Goal: Task Accomplishment & Management: Use online tool/utility

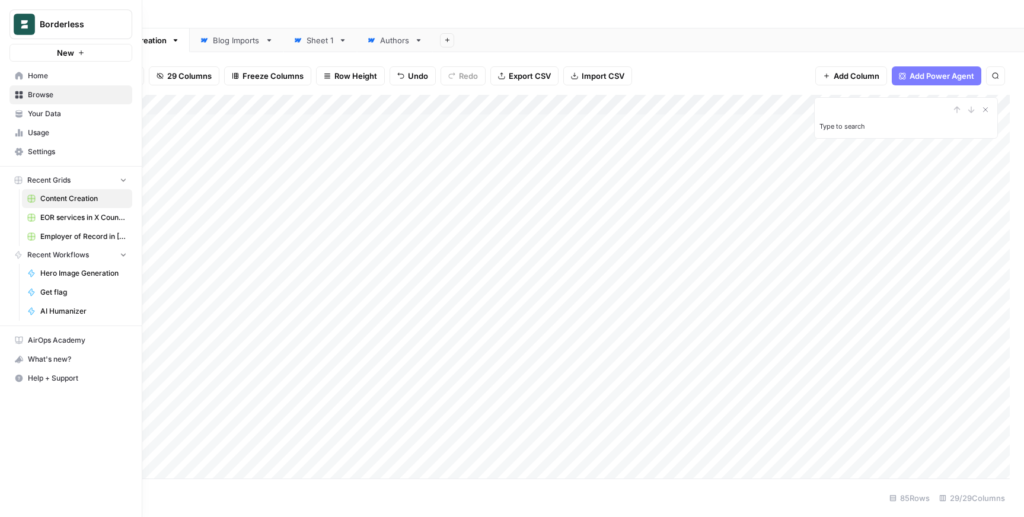
click at [23, 74] on icon at bounding box center [19, 76] width 8 height 8
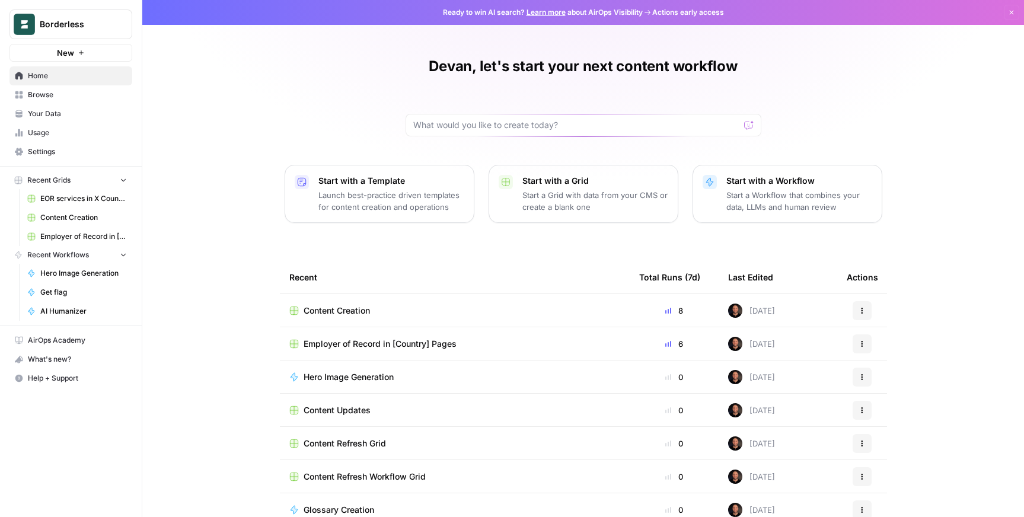
click at [342, 183] on p "Start with a Template" at bounding box center [391, 181] width 146 height 12
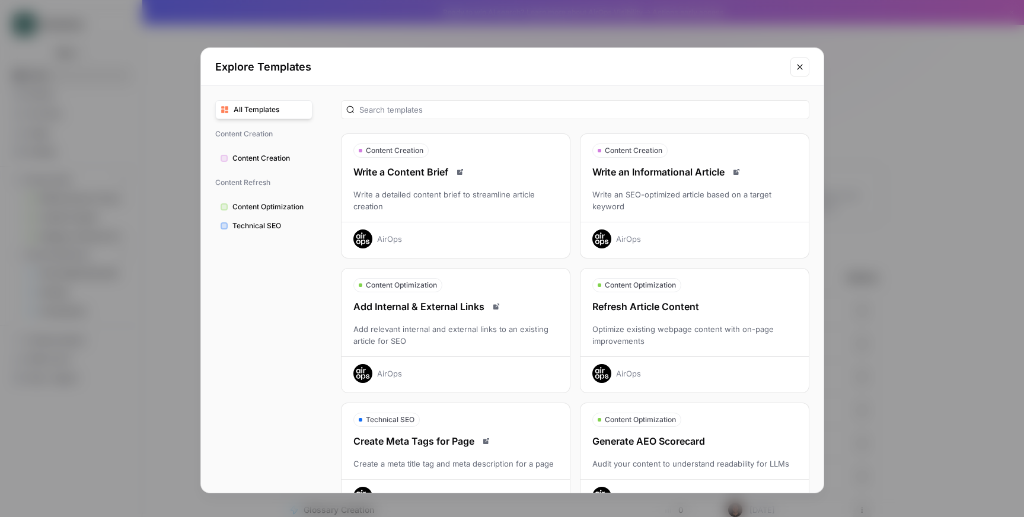
click at [800, 66] on icon "Close modal" at bounding box center [799, 66] width 5 height 5
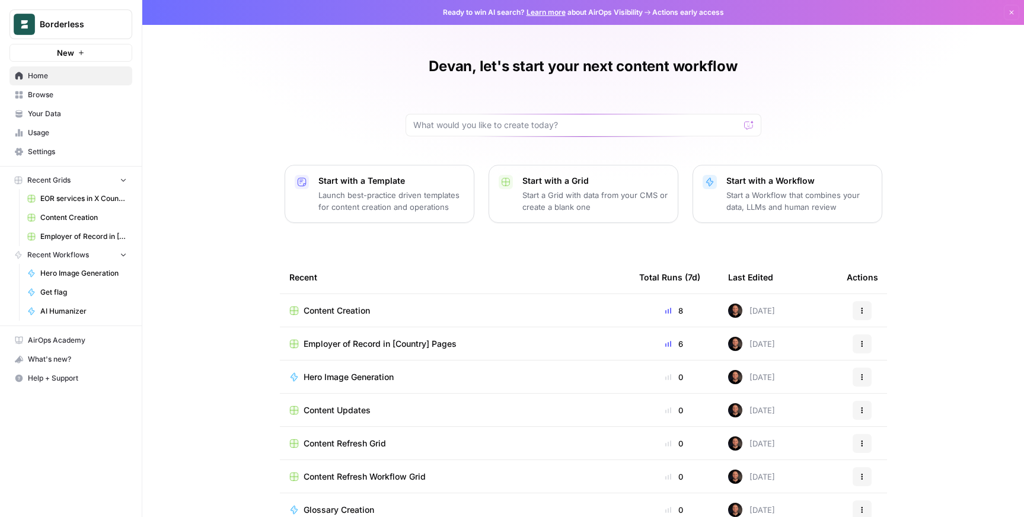
click at [747, 194] on p "Start a Workflow that combines your data, LLMs and human review" at bounding box center [799, 201] width 146 height 24
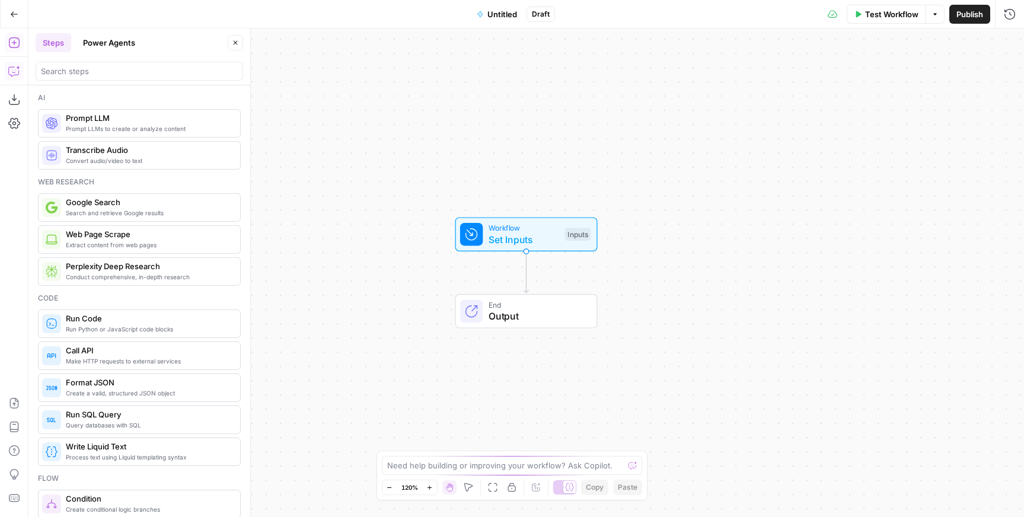
click at [12, 67] on icon "button" at bounding box center [13, 71] width 10 height 9
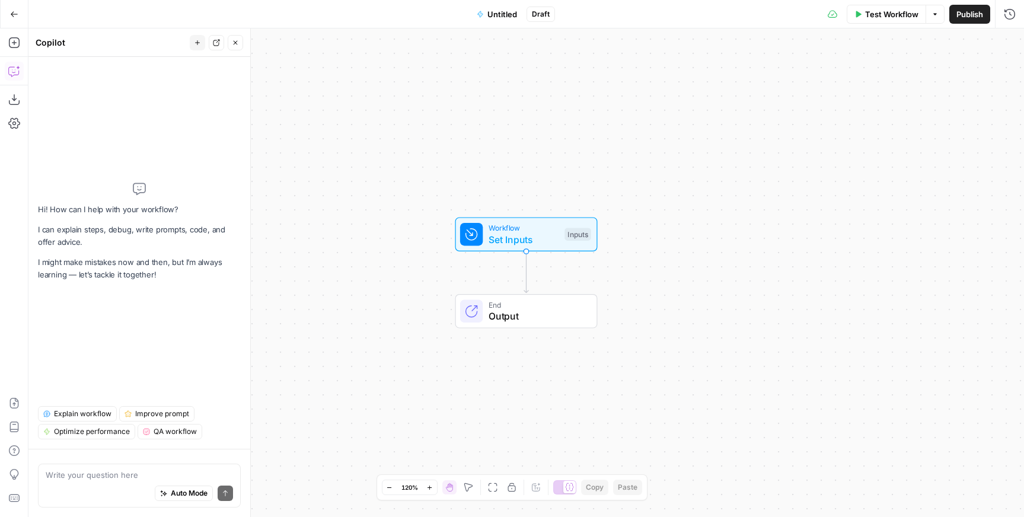
click at [62, 471] on textarea at bounding box center [139, 475] width 187 height 12
click at [10, 18] on button "Go Back" at bounding box center [14, 14] width 21 height 21
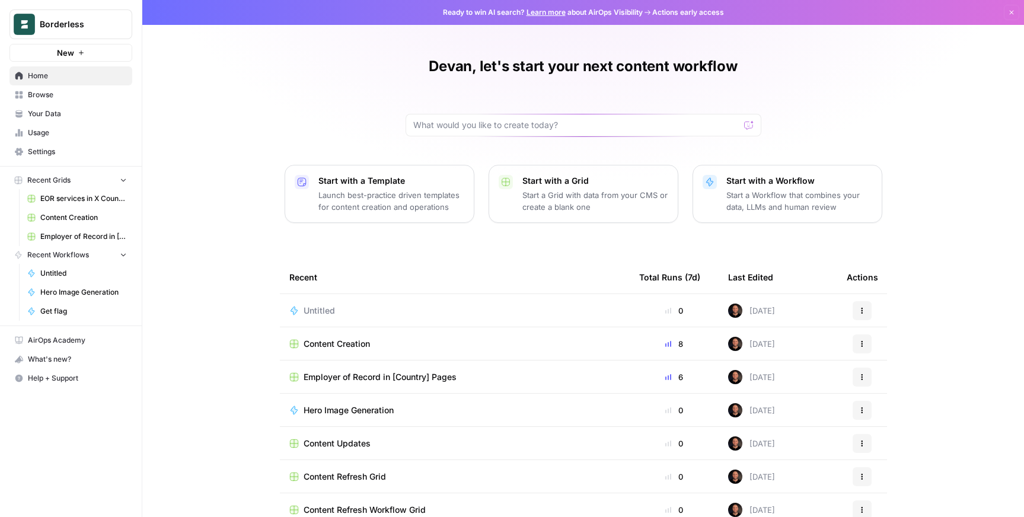
click at [342, 350] on td "Content Creation" at bounding box center [455, 343] width 350 height 33
click at [333, 346] on span "Content Creation" at bounding box center [337, 344] width 66 height 12
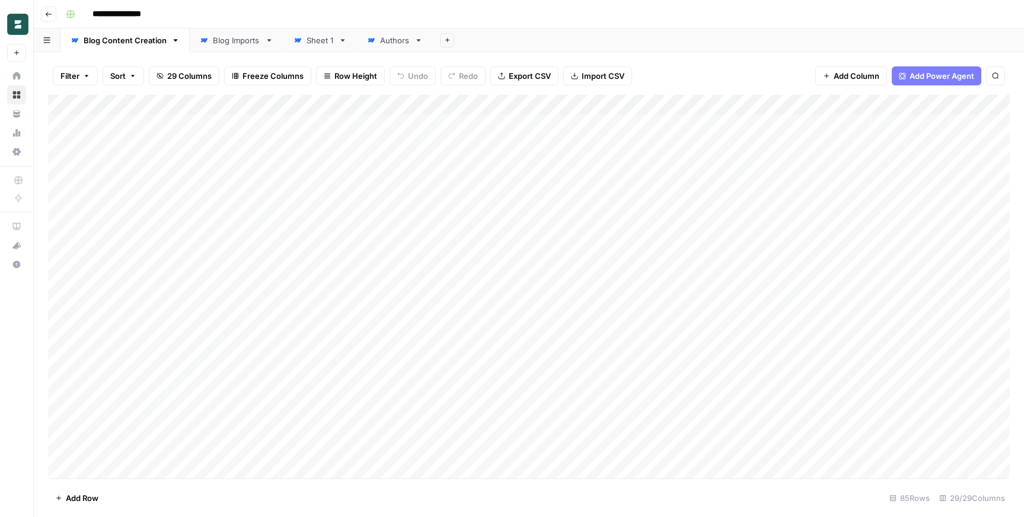
click at [388, 107] on div "Add Column" at bounding box center [529, 287] width 962 height 384
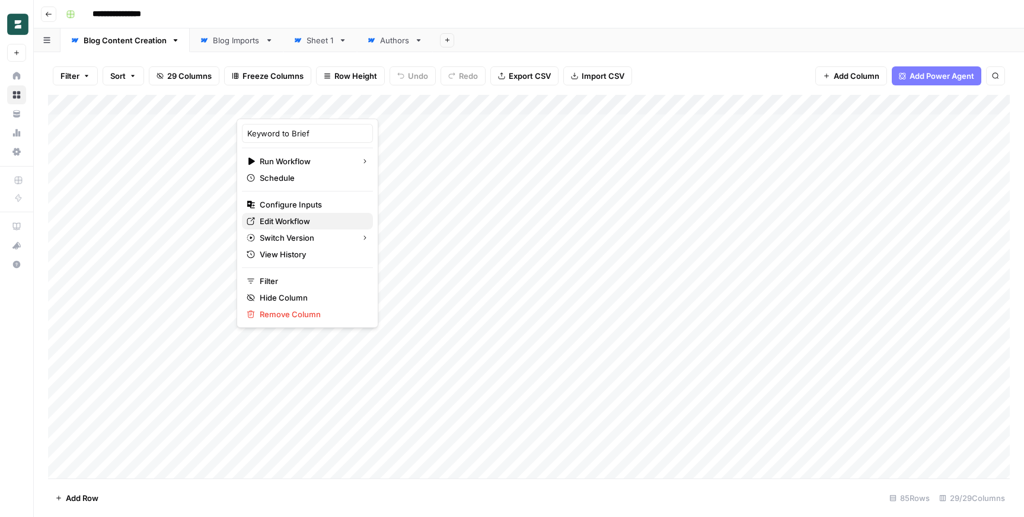
click at [308, 219] on span "Edit Workflow" at bounding box center [312, 221] width 104 height 12
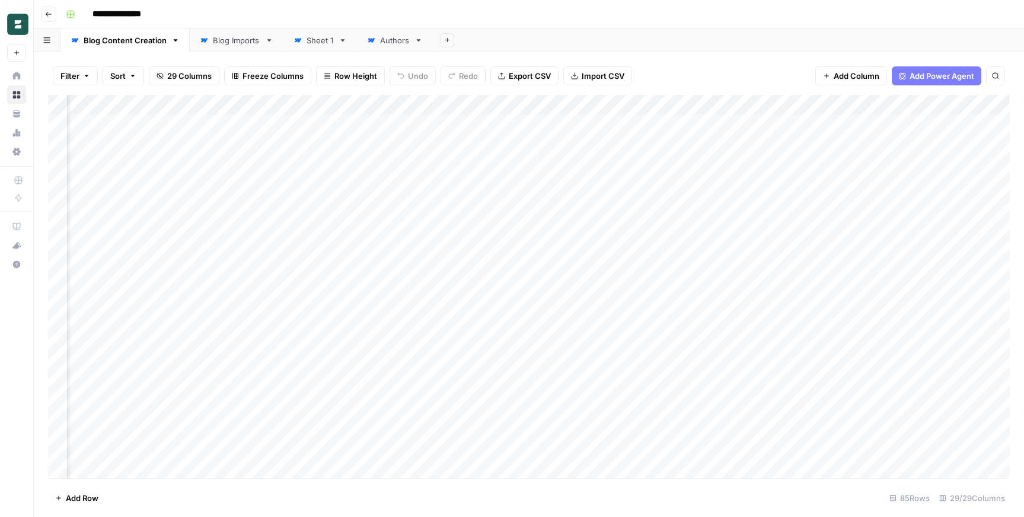
scroll to position [0, 261]
click at [359, 124] on div "Add Column" at bounding box center [529, 287] width 962 height 384
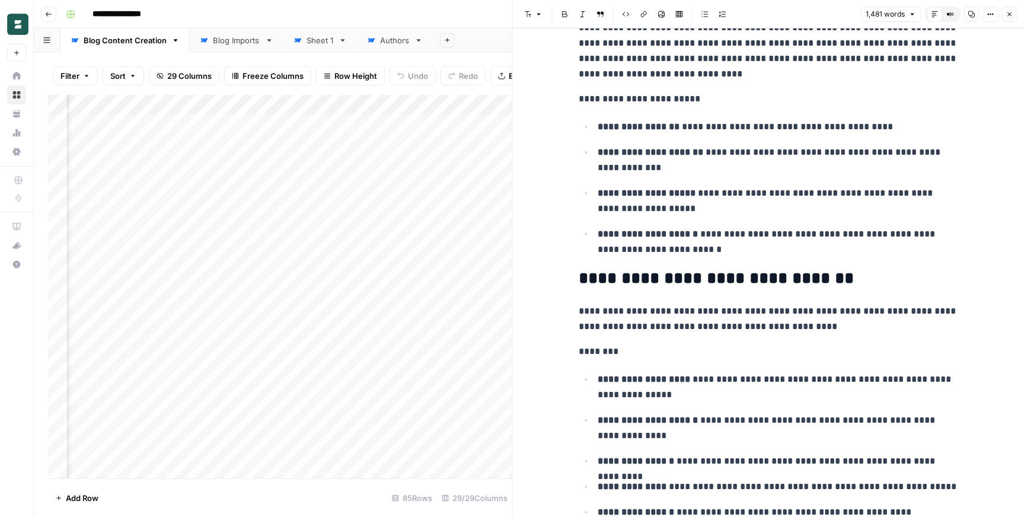
scroll to position [985, 0]
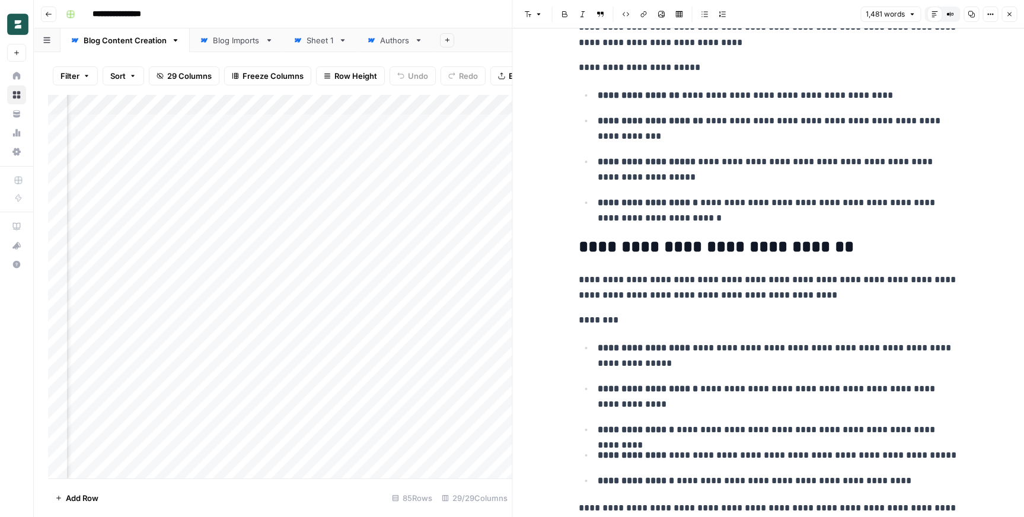
click at [1009, 14] on icon "button" at bounding box center [1009, 14] width 4 height 4
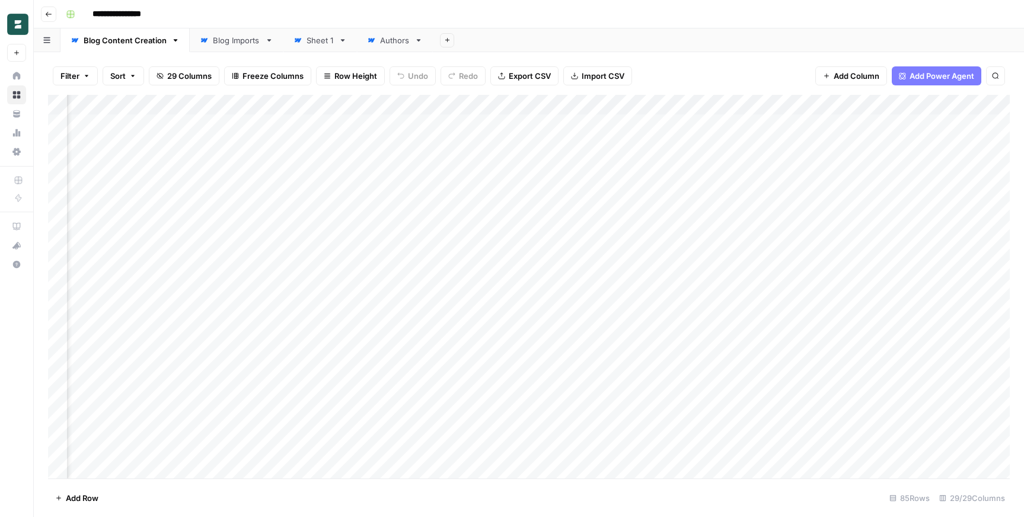
scroll to position [0, 1569]
click at [404, 125] on div "Add Column" at bounding box center [529, 287] width 962 height 384
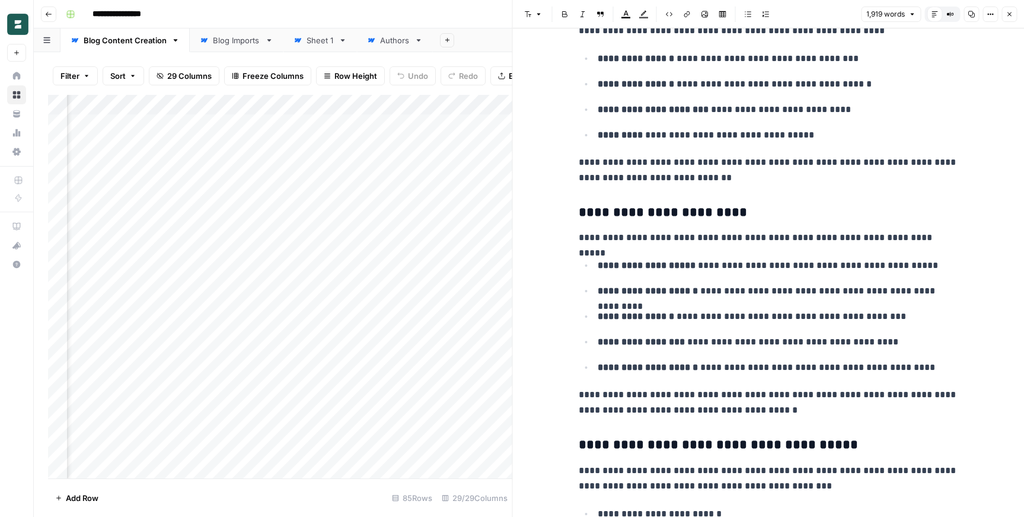
scroll to position [1232, 0]
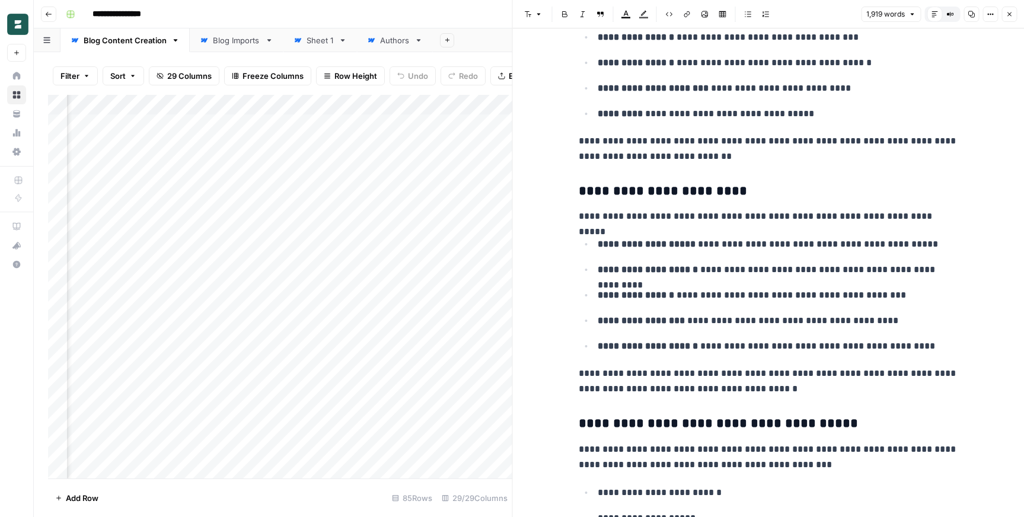
click at [1013, 14] on button "Close" at bounding box center [1008, 14] width 15 height 15
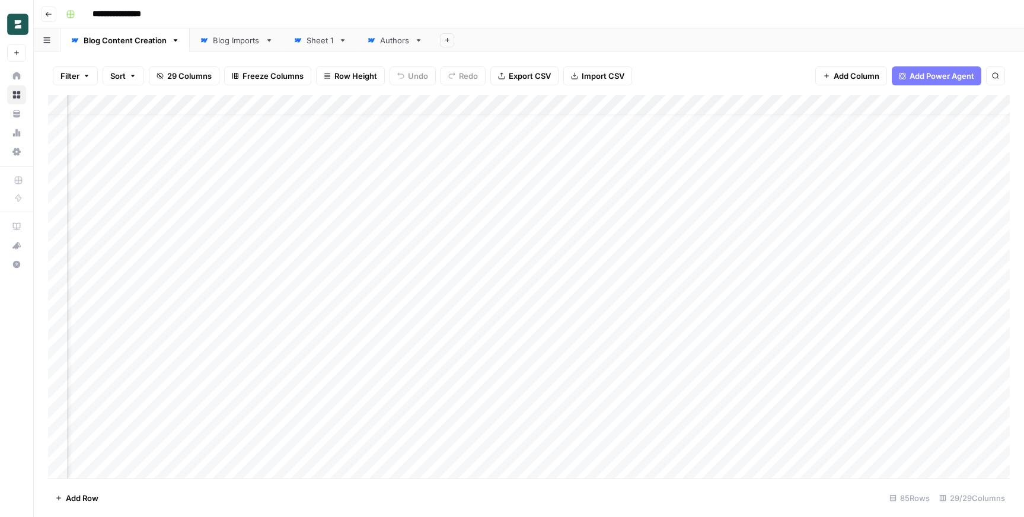
scroll to position [0, 1973]
click at [556, 107] on div "Add Column" at bounding box center [529, 287] width 962 height 384
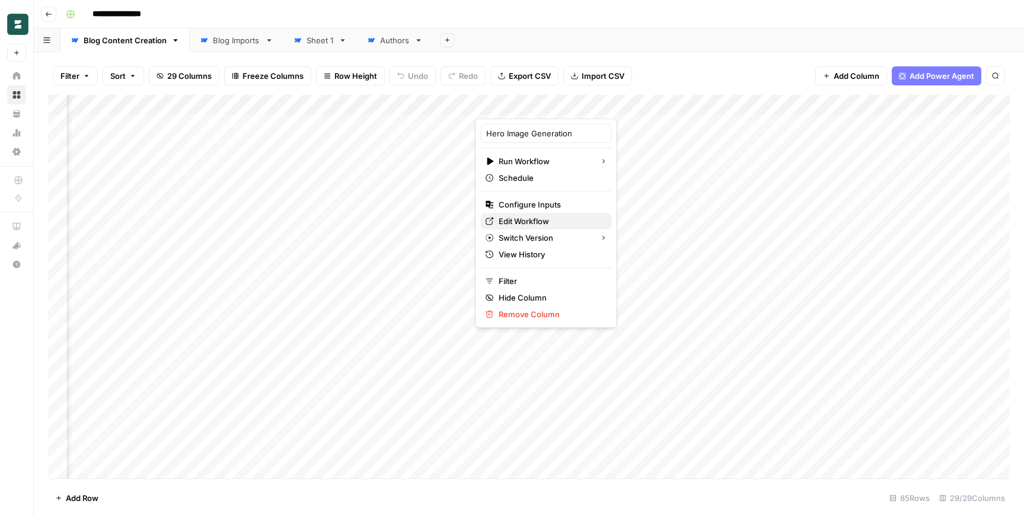
click at [543, 222] on span "Edit Workflow" at bounding box center [551, 221] width 104 height 12
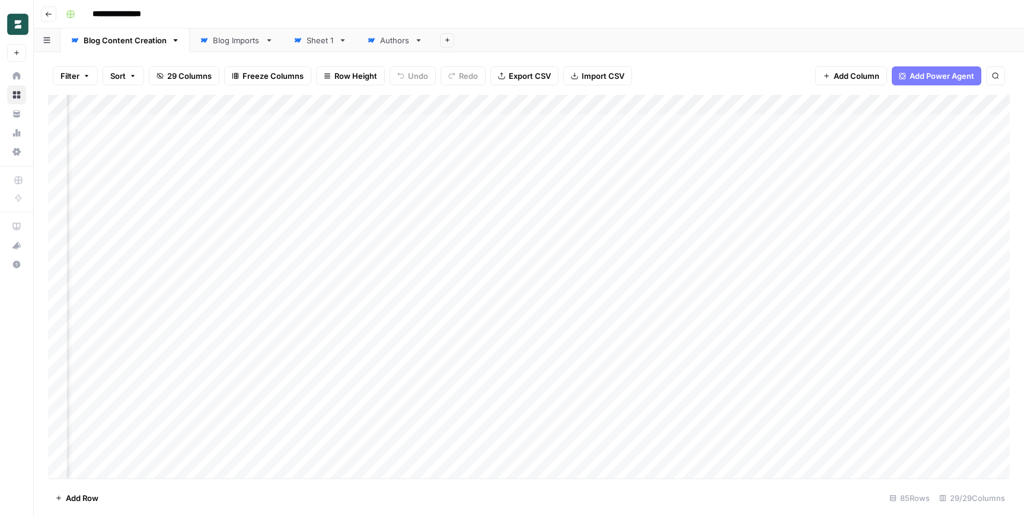
click at [557, 106] on div "Add Column" at bounding box center [529, 287] width 962 height 384
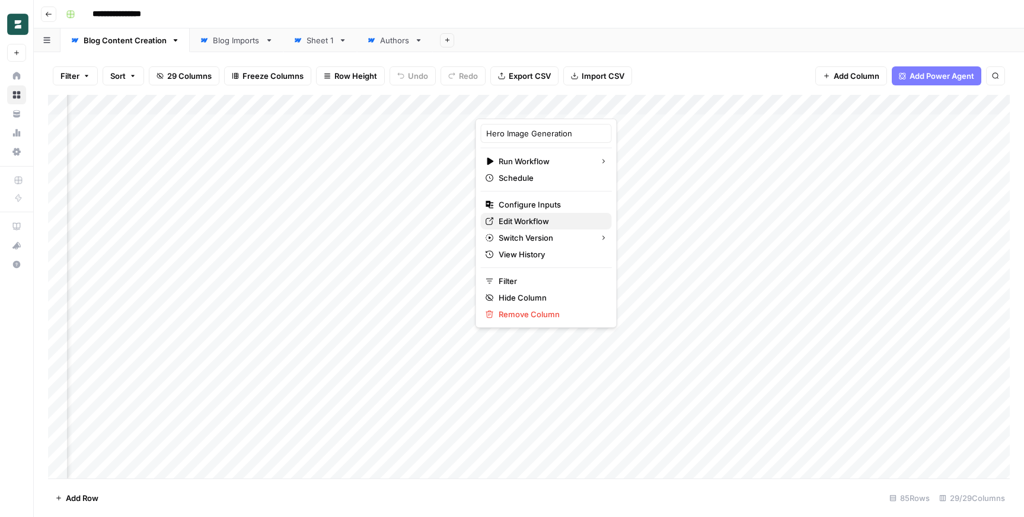
click at [545, 218] on span "Edit Workflow" at bounding box center [551, 221] width 104 height 12
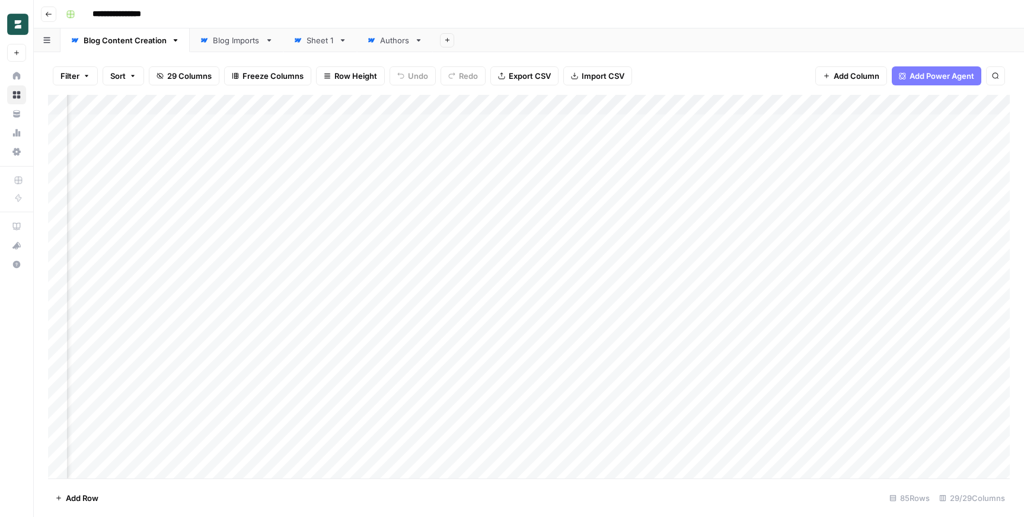
scroll to position [1, 0]
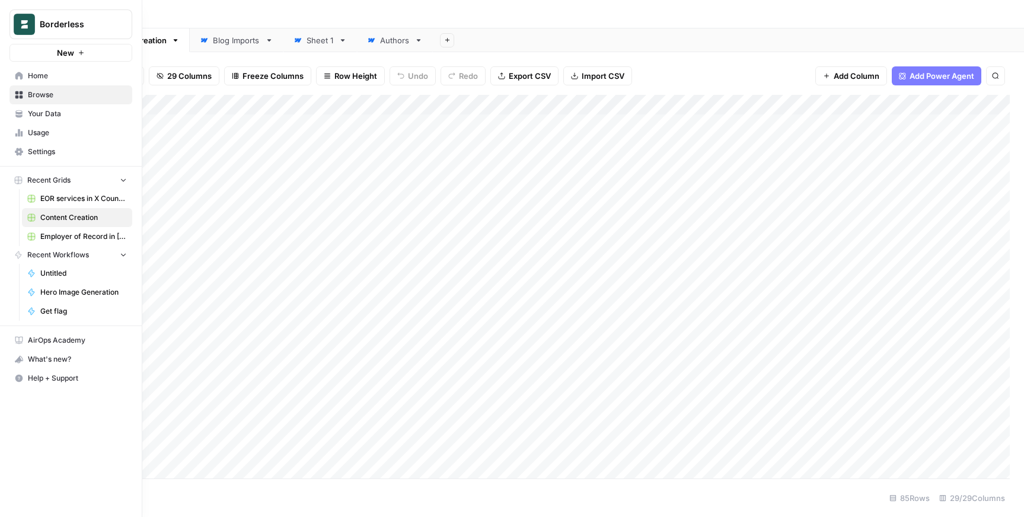
click at [32, 76] on span "Home" at bounding box center [77, 76] width 99 height 11
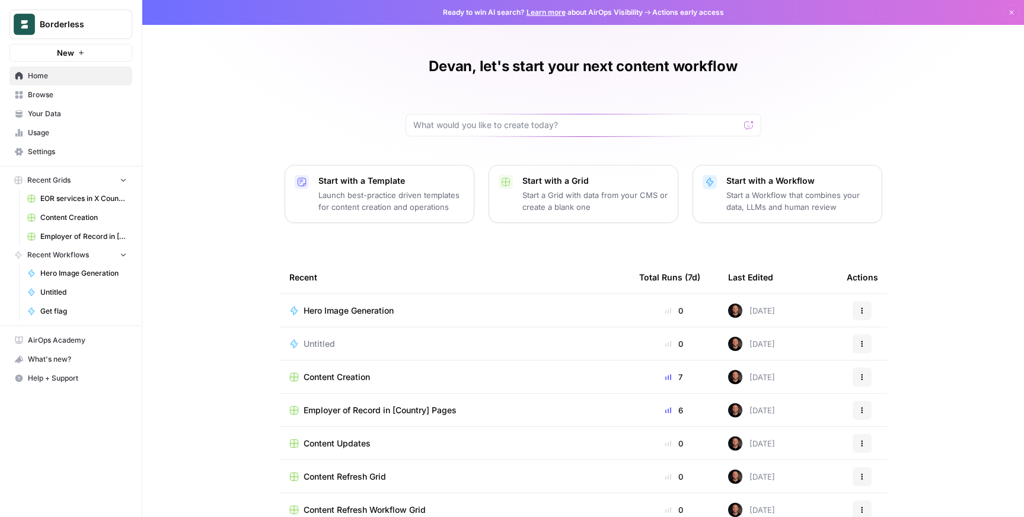
scroll to position [28, 0]
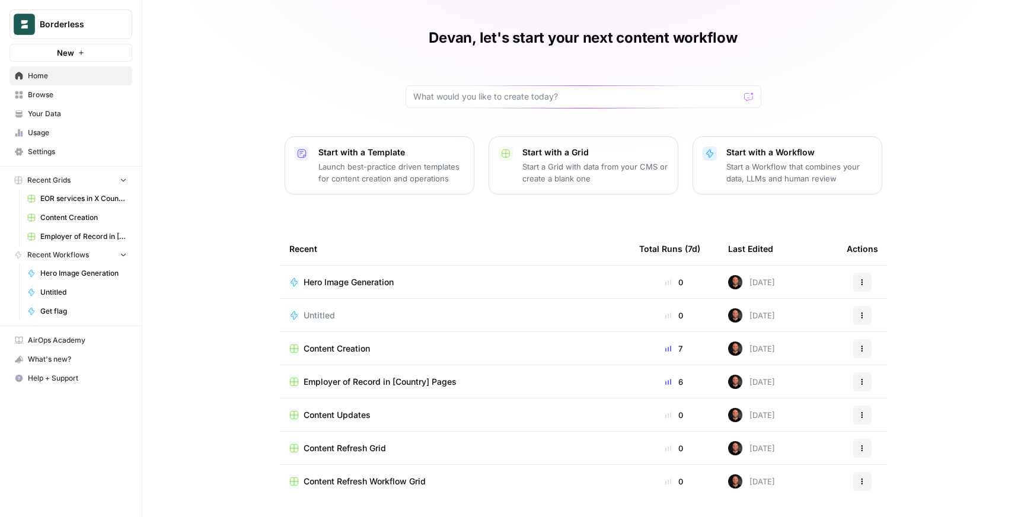
click at [356, 417] on span "Content Updates" at bounding box center [337, 415] width 67 height 12
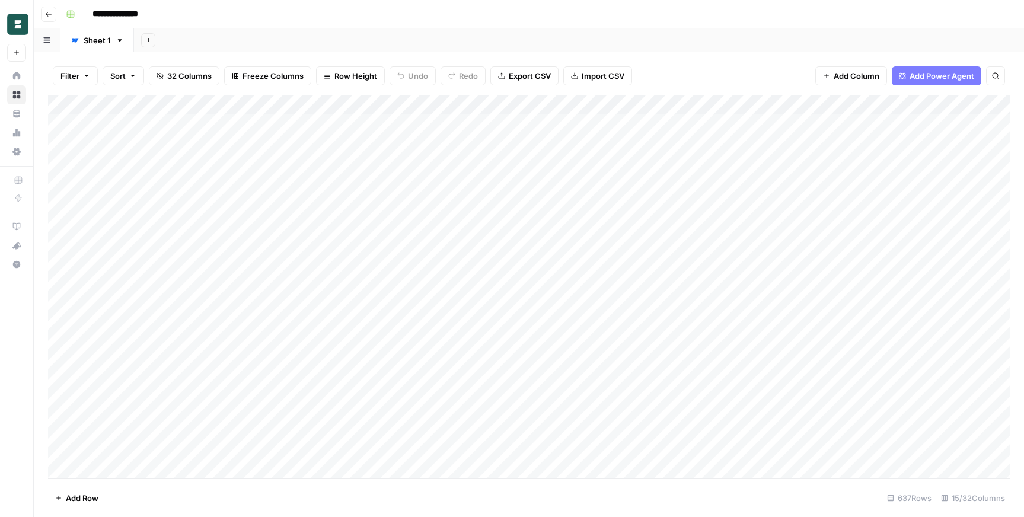
click at [627, 107] on div "Add Column" at bounding box center [529, 287] width 962 height 384
click at [554, 230] on span "Filter" at bounding box center [571, 231] width 104 height 12
type input "Blog Category"
click at [315, 139] on input "text" at bounding box center [324, 138] width 143 height 12
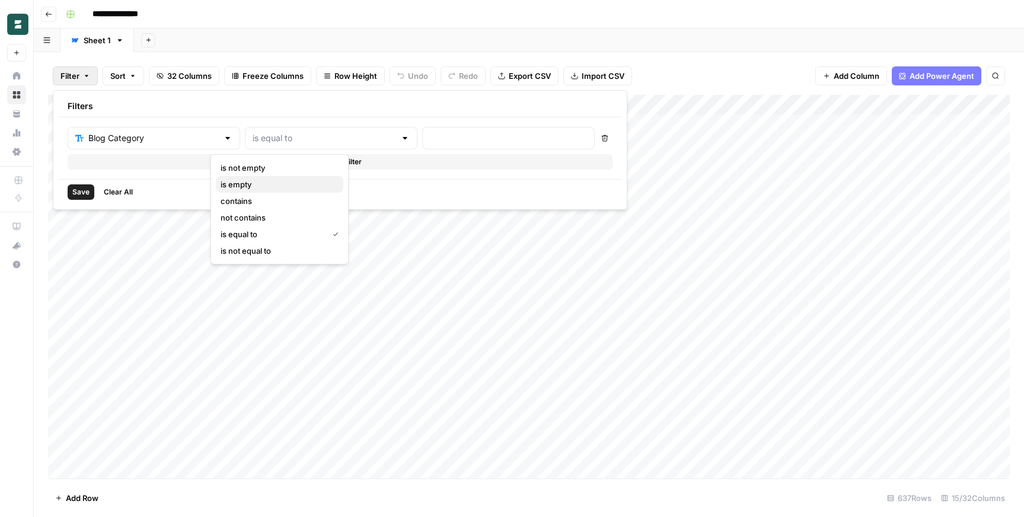
click at [291, 185] on span "is empty" at bounding box center [277, 184] width 113 height 12
type input "is empty"
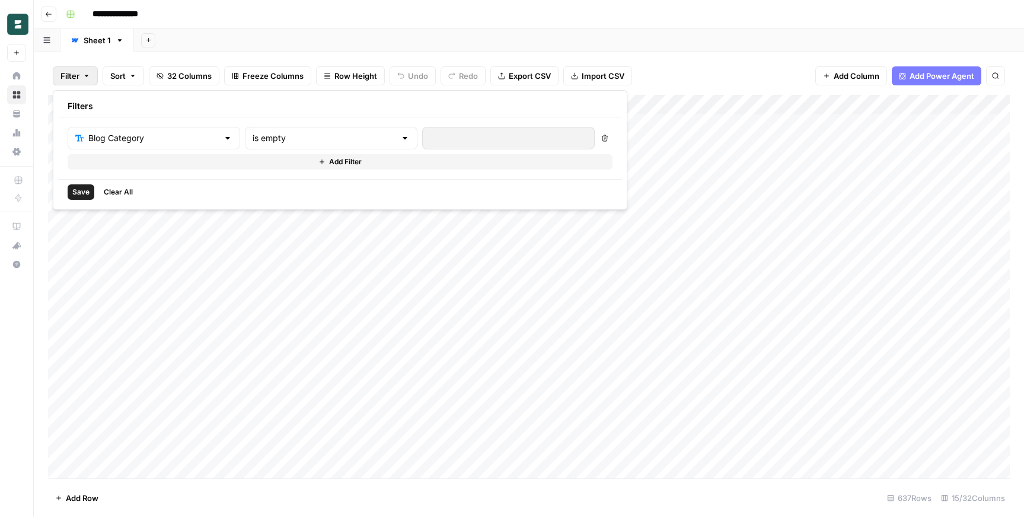
click at [79, 193] on span "Save" at bounding box center [80, 192] width 17 height 11
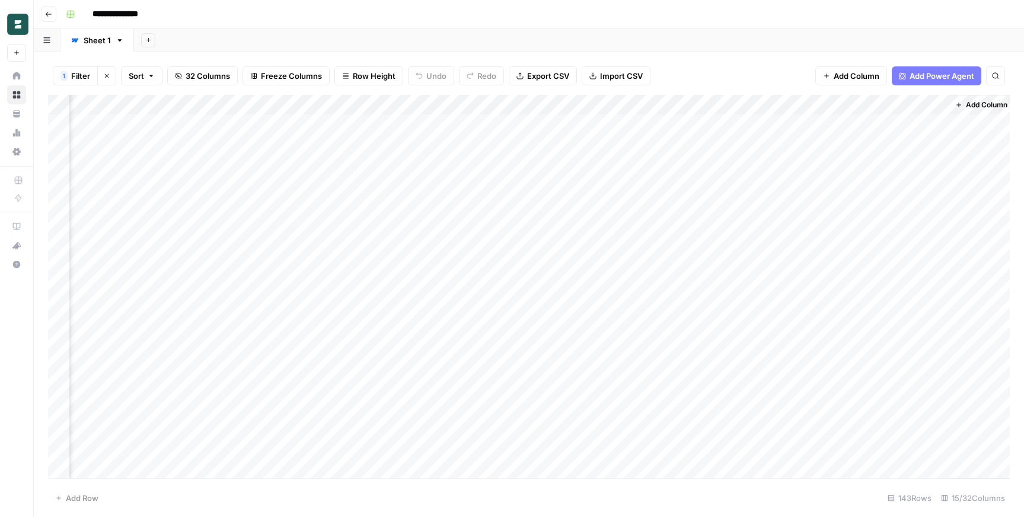
scroll to position [0, 802]
click at [938, 75] on span "Add Power Agent" at bounding box center [942, 76] width 65 height 12
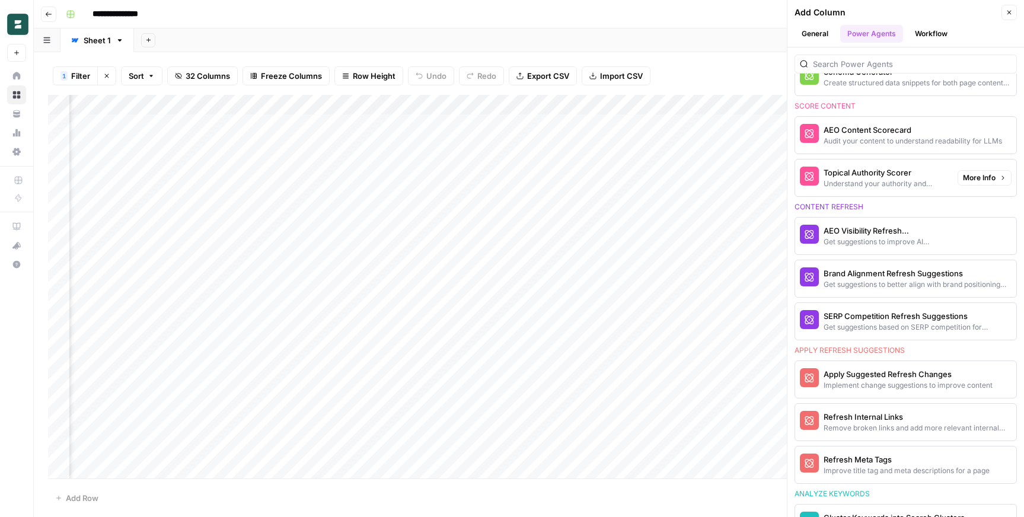
scroll to position [592, 0]
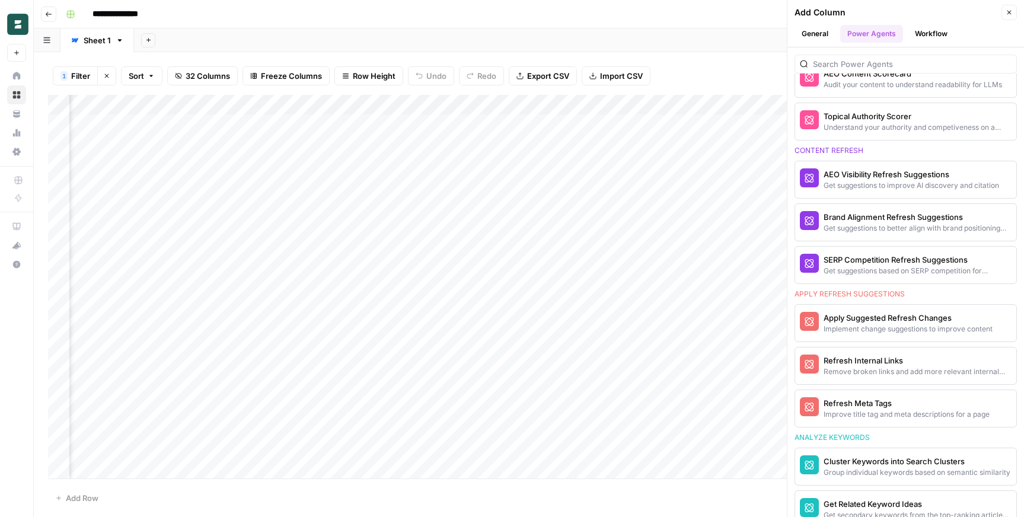
click at [1011, 14] on icon "button" at bounding box center [1009, 12] width 7 height 7
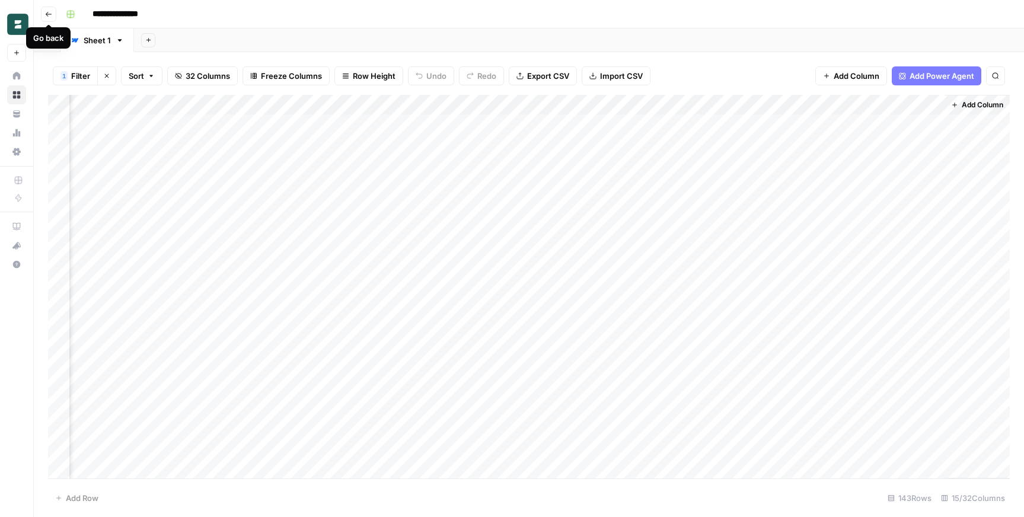
click at [50, 17] on icon "button" at bounding box center [48, 14] width 7 height 7
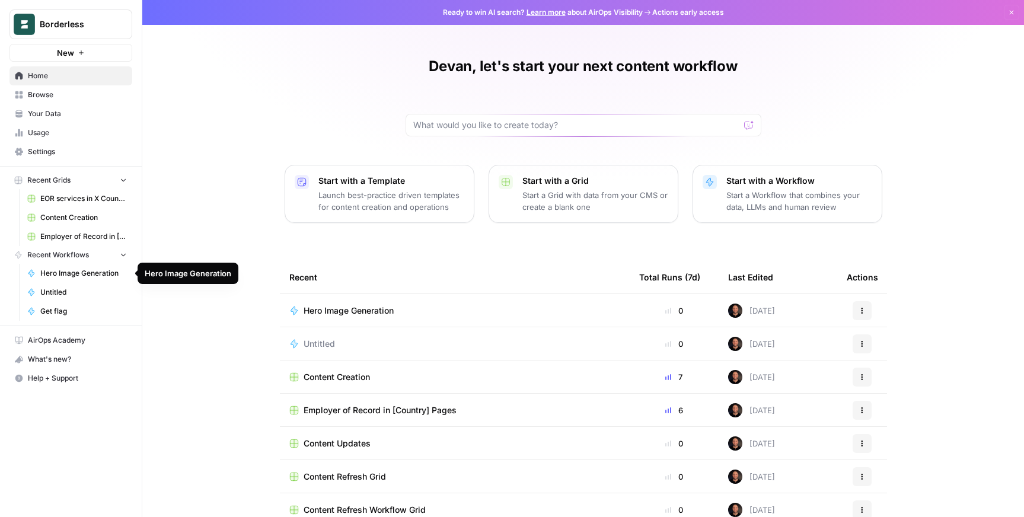
click at [77, 235] on span "Employer of Record in [Country] Pages" at bounding box center [83, 236] width 87 height 11
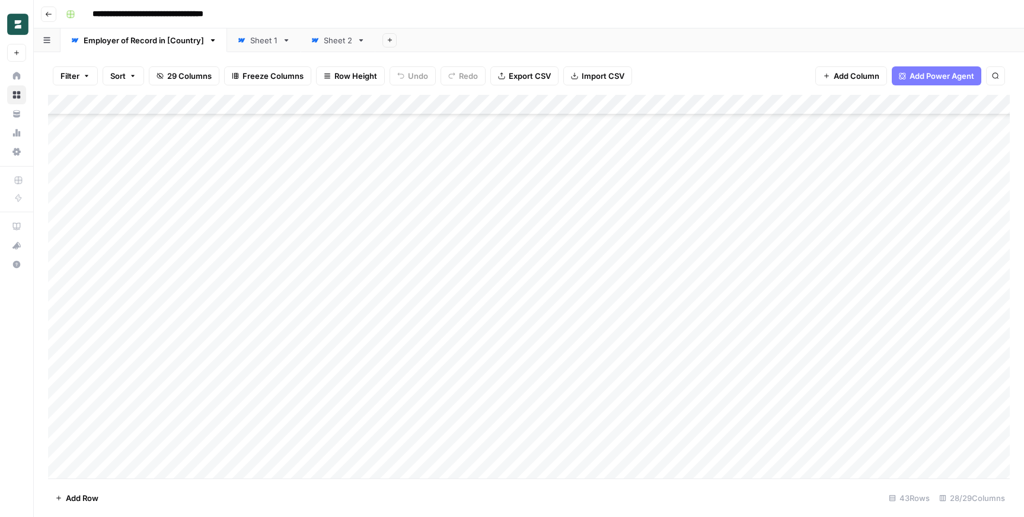
scroll to position [522, 0]
click at [92, 473] on div "Add Column" at bounding box center [529, 287] width 962 height 384
type textarea "******"
click at [234, 497] on footer "Add Row 44 Rows 28/29 Columns" at bounding box center [529, 497] width 962 height 39
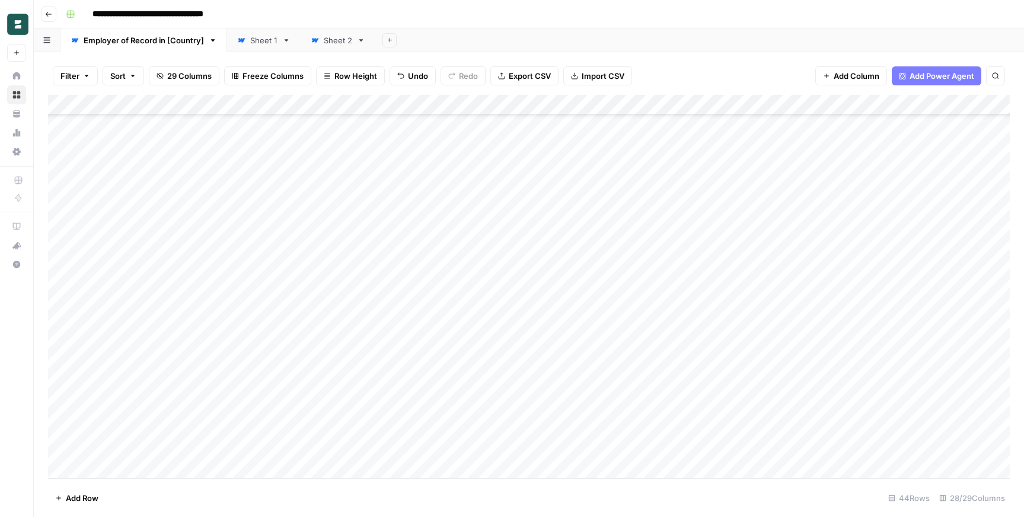
click at [223, 447] on div "Add Column" at bounding box center [529, 287] width 962 height 384
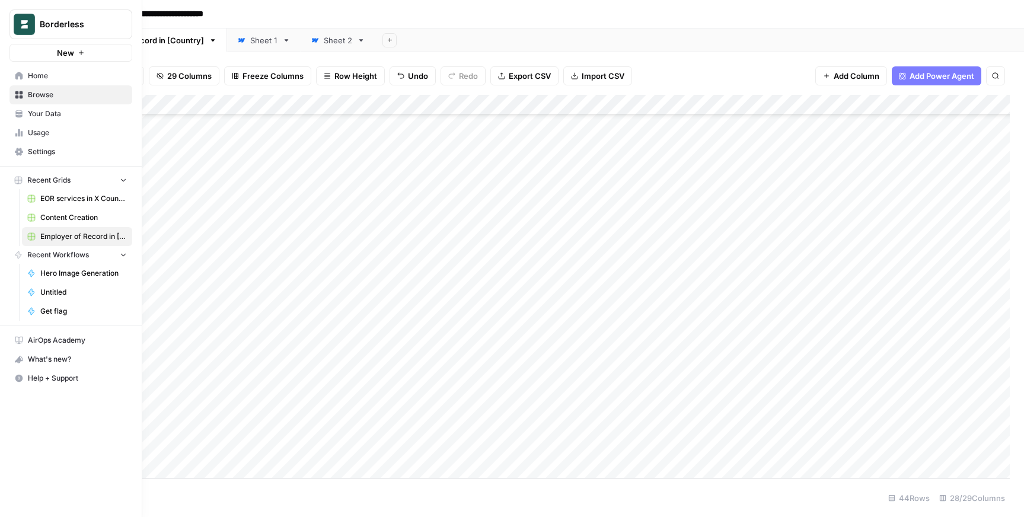
click at [14, 74] on link "Home" at bounding box center [70, 75] width 123 height 19
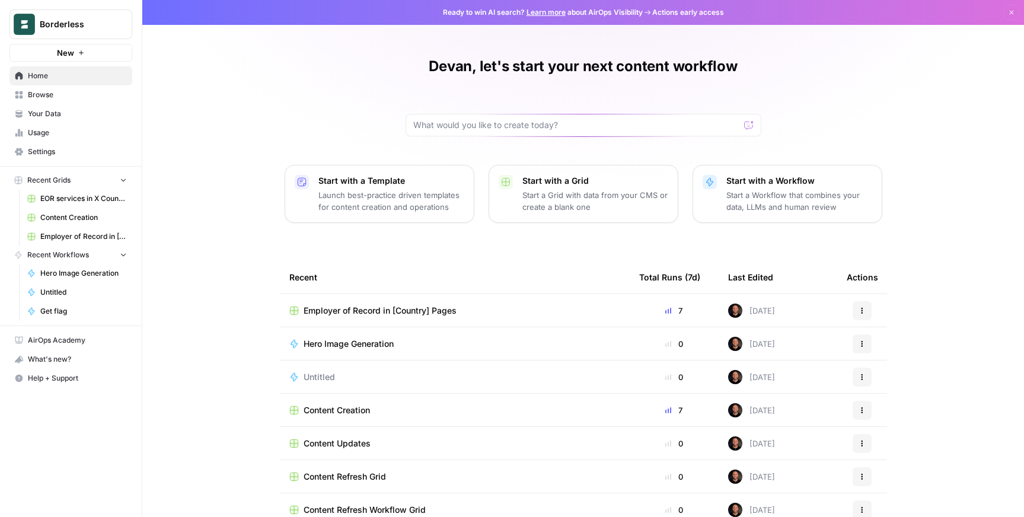
click at [57, 119] on span "Your Data" at bounding box center [77, 114] width 99 height 11
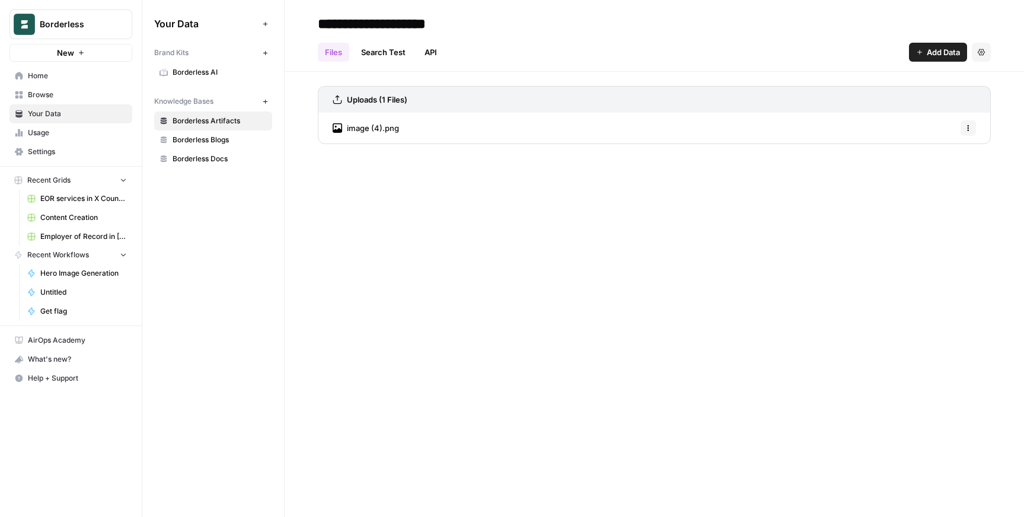
click at [54, 148] on span "Settings" at bounding box center [77, 151] width 99 height 11
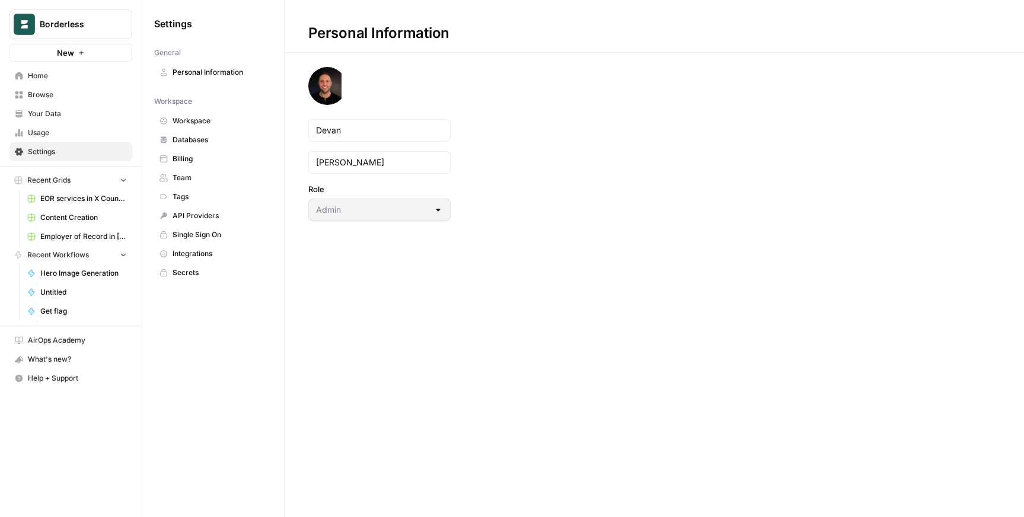
click at [194, 248] on span "Integrations" at bounding box center [220, 253] width 94 height 11
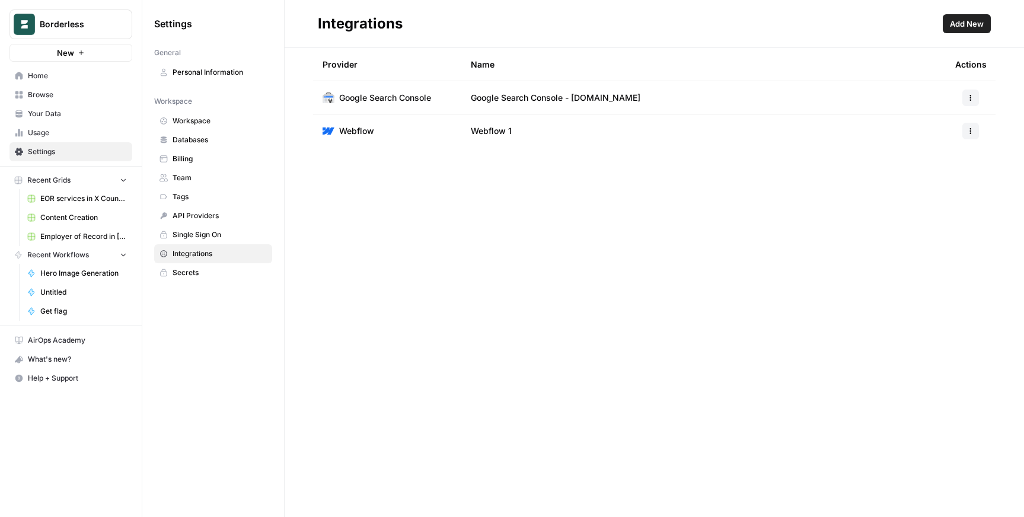
click at [957, 31] on button "Add New" at bounding box center [967, 23] width 48 height 19
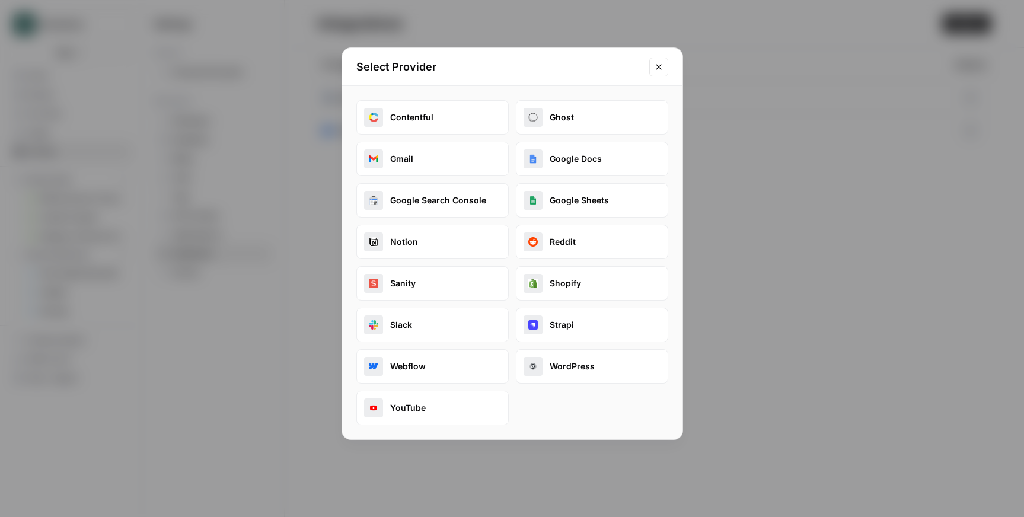
click at [659, 62] on icon "Close modal" at bounding box center [658, 66] width 9 height 9
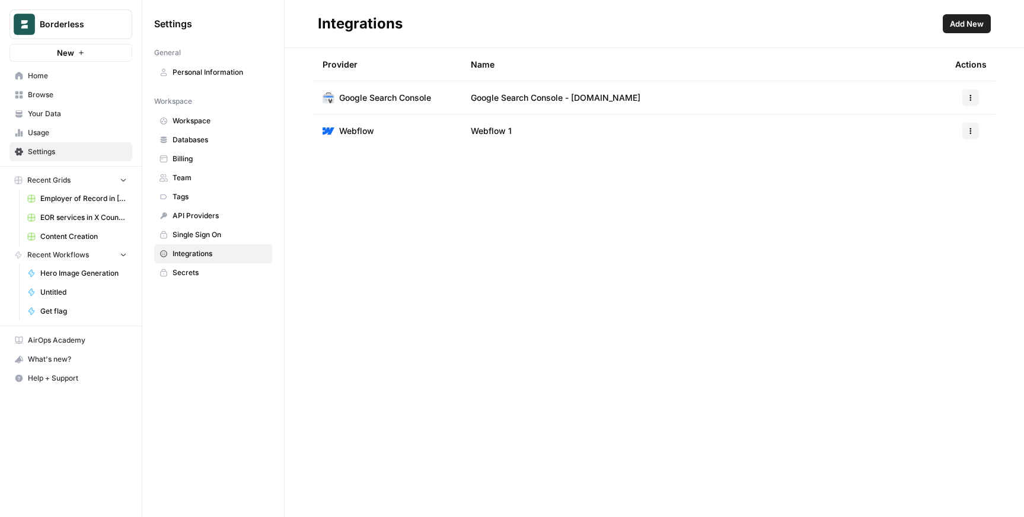
click at [50, 116] on span "Your Data" at bounding box center [77, 114] width 99 height 11
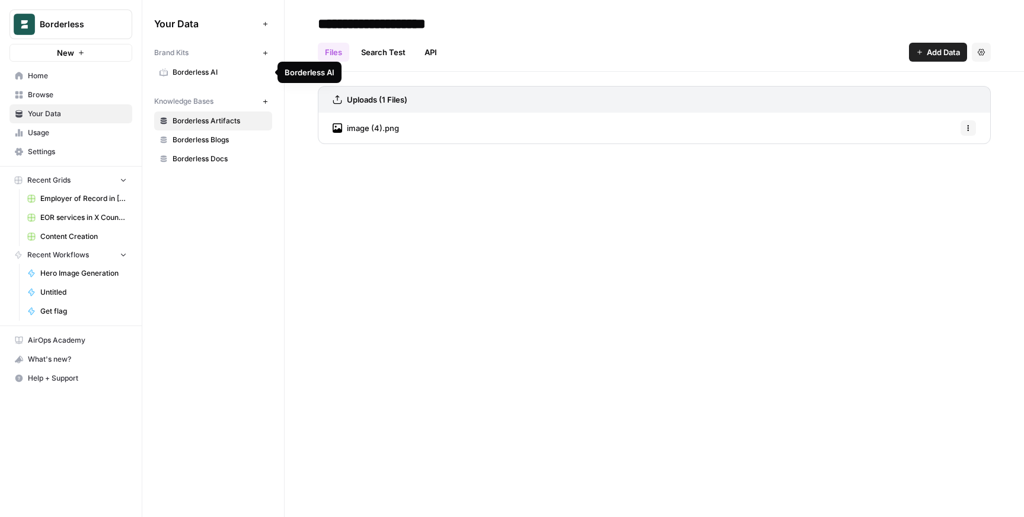
click at [192, 74] on span "Borderless AI" at bounding box center [220, 72] width 94 height 11
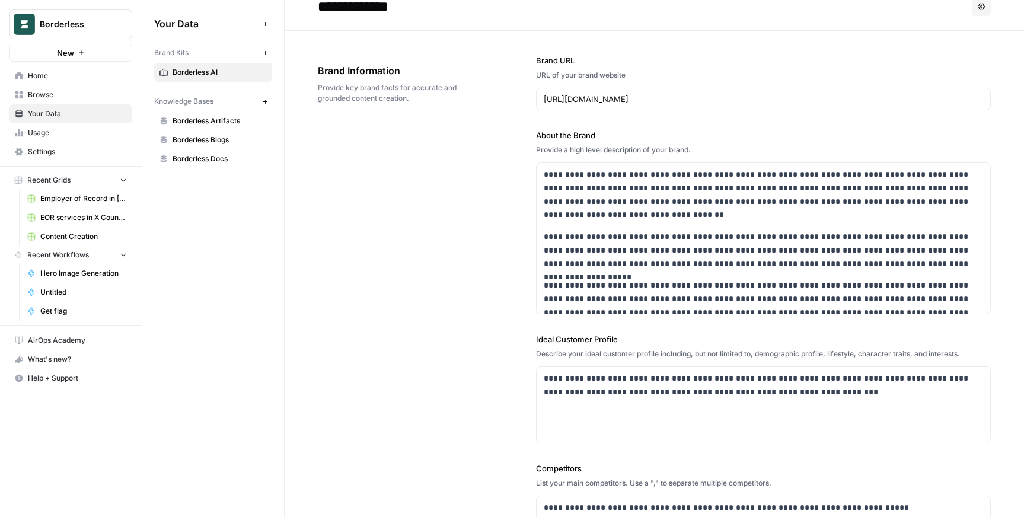
scroll to position [17, 0]
drag, startPoint x: 534, startPoint y: 134, endPoint x: 605, endPoint y: 134, distance: 71.2
click at [605, 134] on div "**********" at bounding box center [654, 390] width 673 height 719
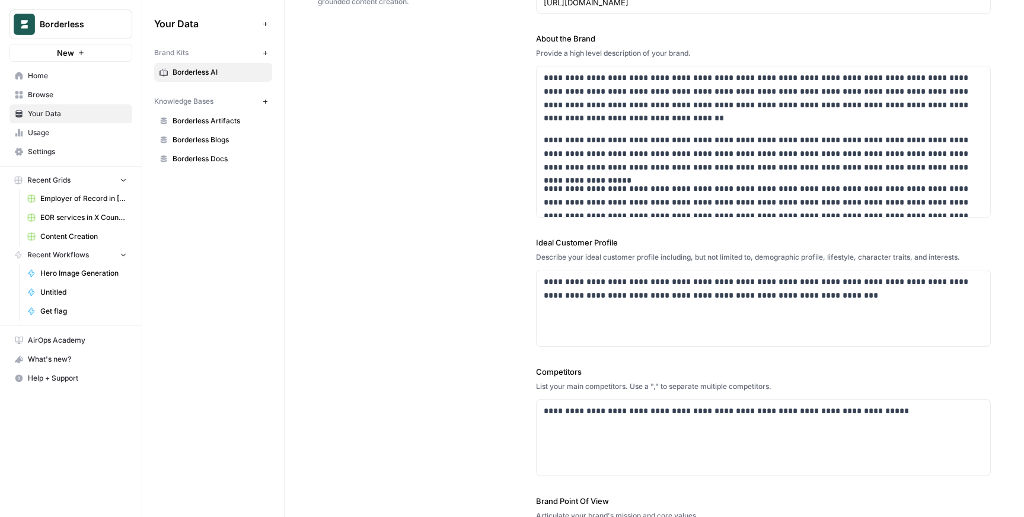
scroll to position [133, 0]
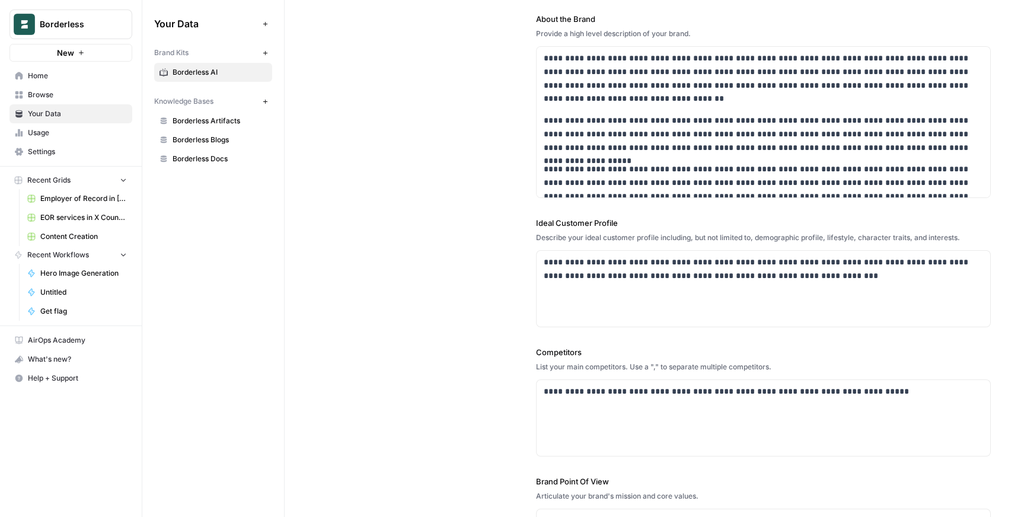
drag, startPoint x: 534, startPoint y: 222, endPoint x: 633, endPoint y: 222, distance: 99.6
click at [633, 222] on div "**********" at bounding box center [654, 274] width 673 height 719
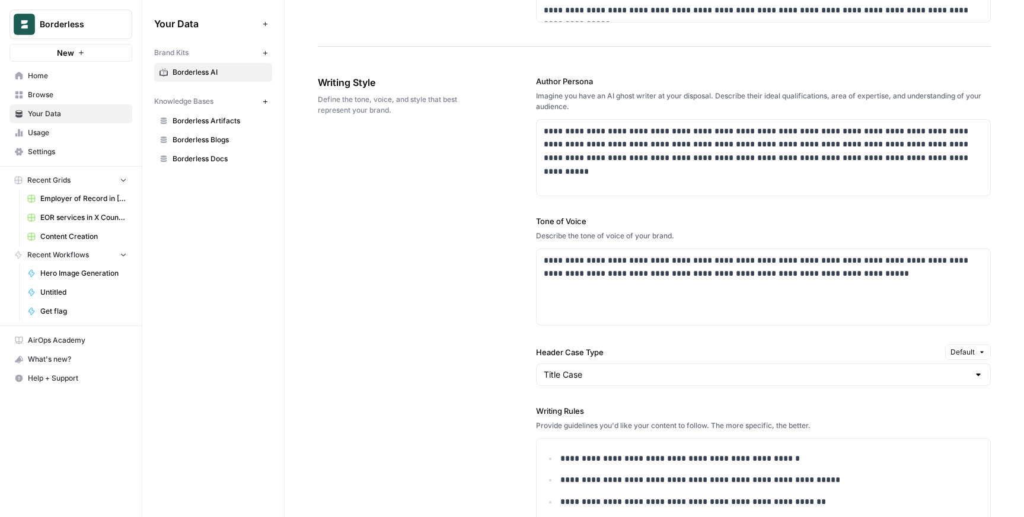
scroll to position [736, 0]
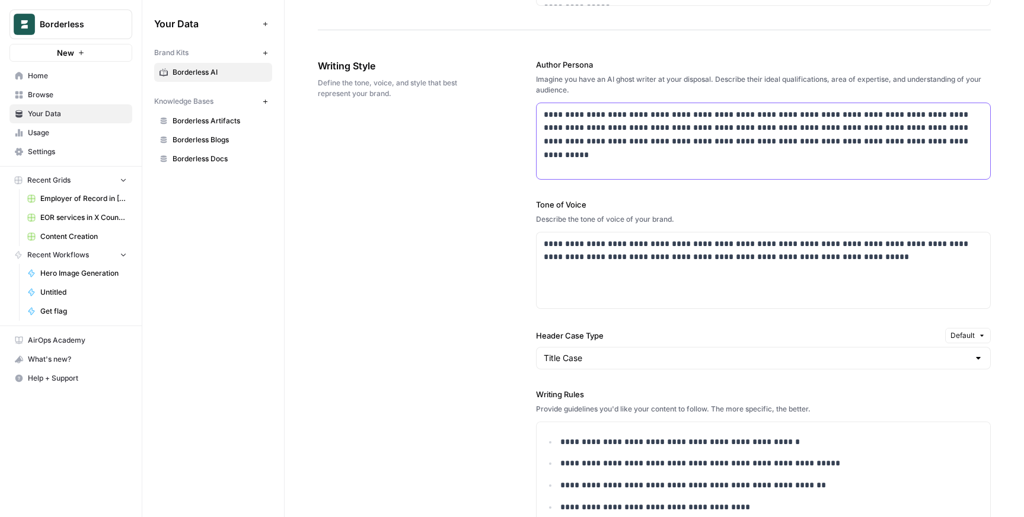
drag, startPoint x: 903, startPoint y: 149, endPoint x: 543, endPoint y: 120, distance: 361.6
click at [543, 120] on div "**********" at bounding box center [764, 141] width 454 height 76
click at [486, 200] on div "**********" at bounding box center [654, 391] width 673 height 712
click at [219, 139] on span "Borderless Blogs" at bounding box center [220, 140] width 94 height 11
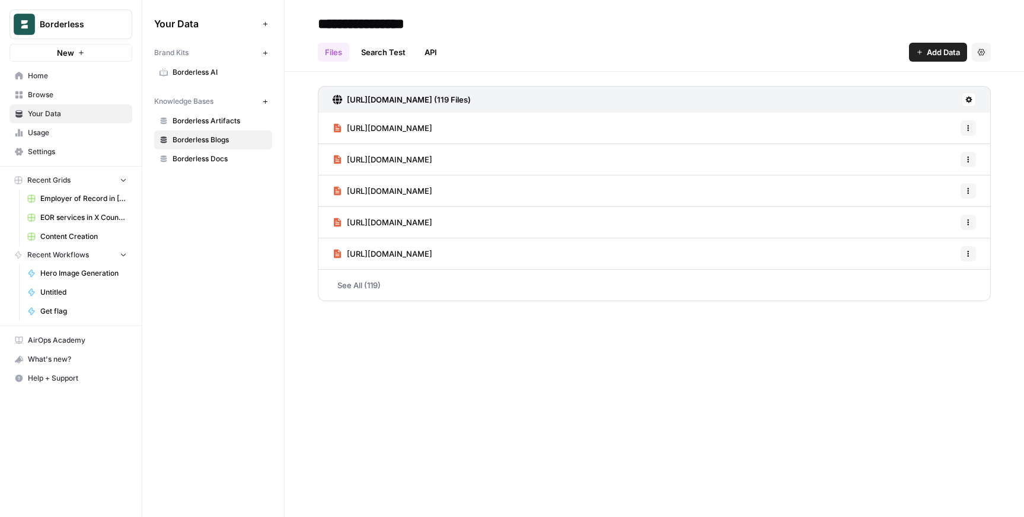
click at [376, 293] on link "See All (119)" at bounding box center [654, 285] width 673 height 31
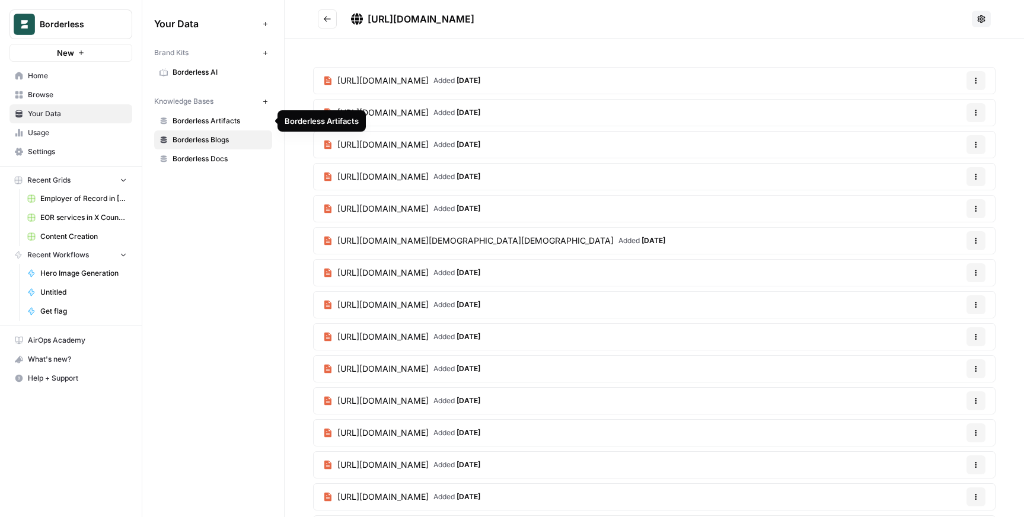
click at [209, 122] on span "Borderless Artifacts" at bounding box center [220, 121] width 94 height 11
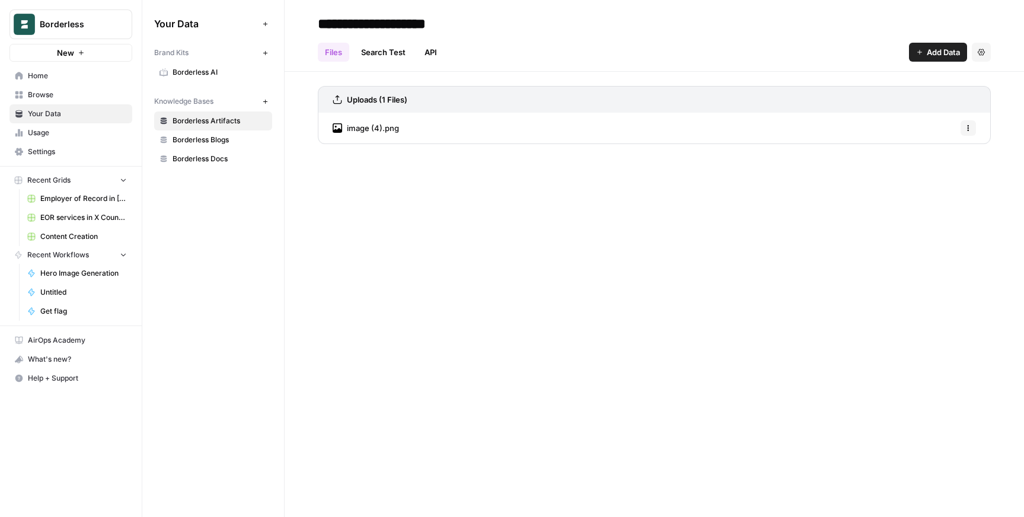
click at [225, 160] on span "Borderless Docs" at bounding box center [220, 159] width 94 height 11
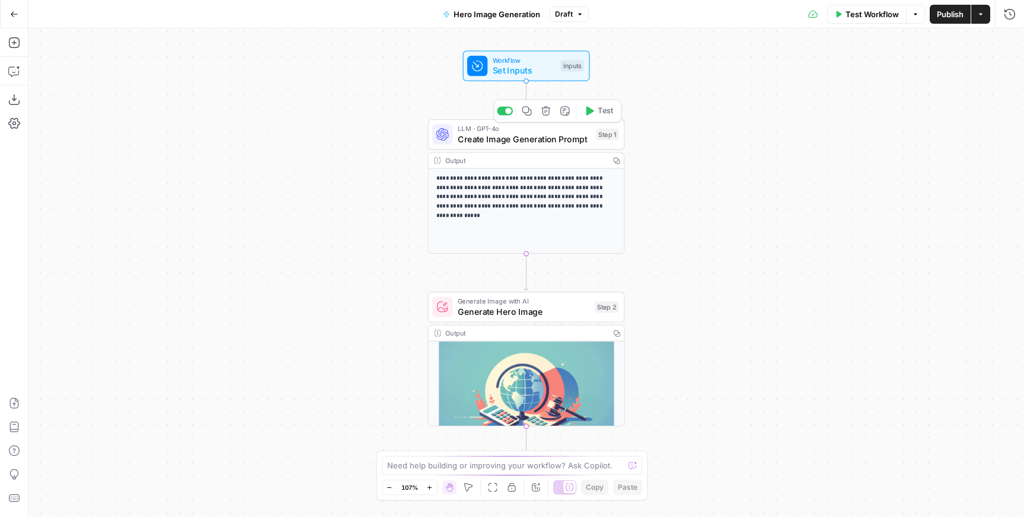
click at [483, 141] on span "Create Image Generation Prompt" at bounding box center [524, 139] width 133 height 12
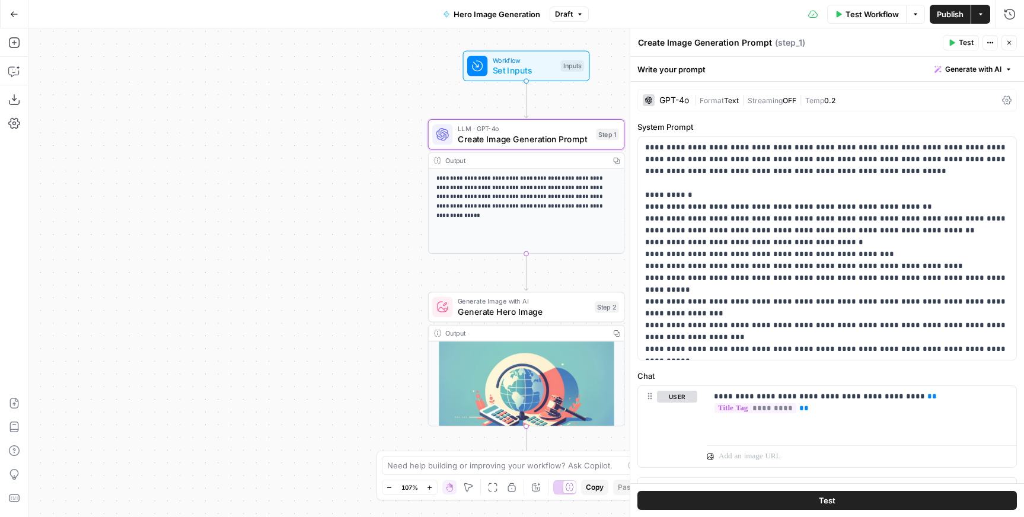
click at [1005, 44] on button "Close" at bounding box center [1008, 42] width 15 height 15
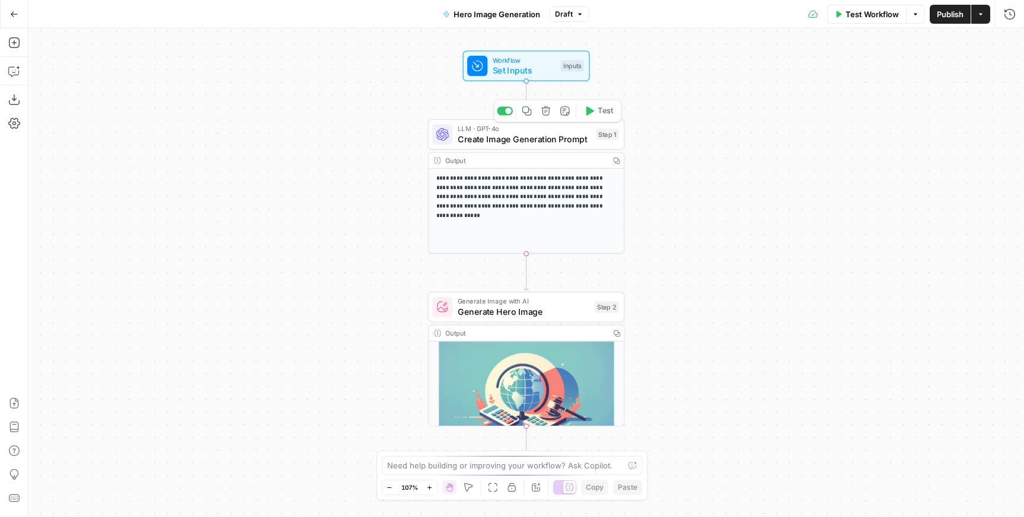
click at [531, 134] on span "Create Image Generation Prompt" at bounding box center [524, 139] width 133 height 12
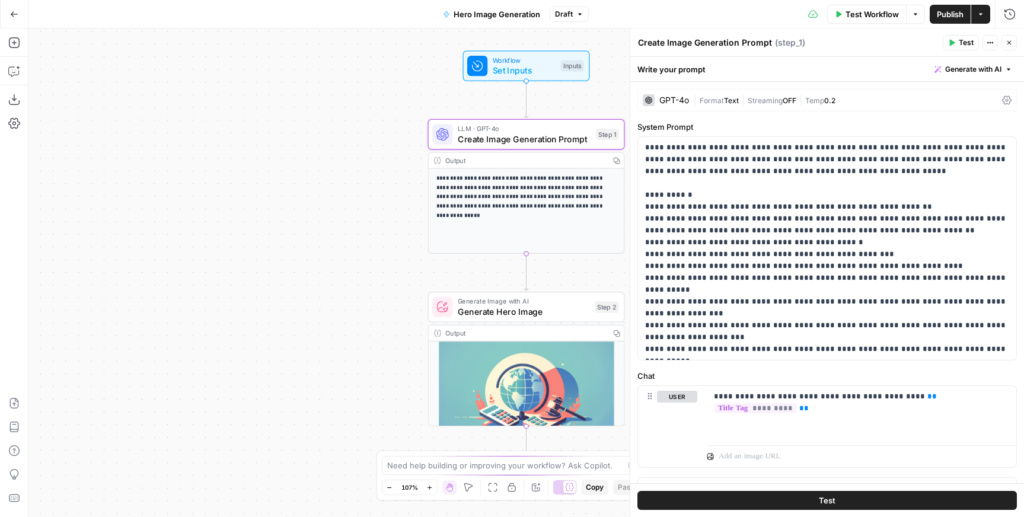
click at [1006, 104] on icon at bounding box center [1006, 100] width 9 height 9
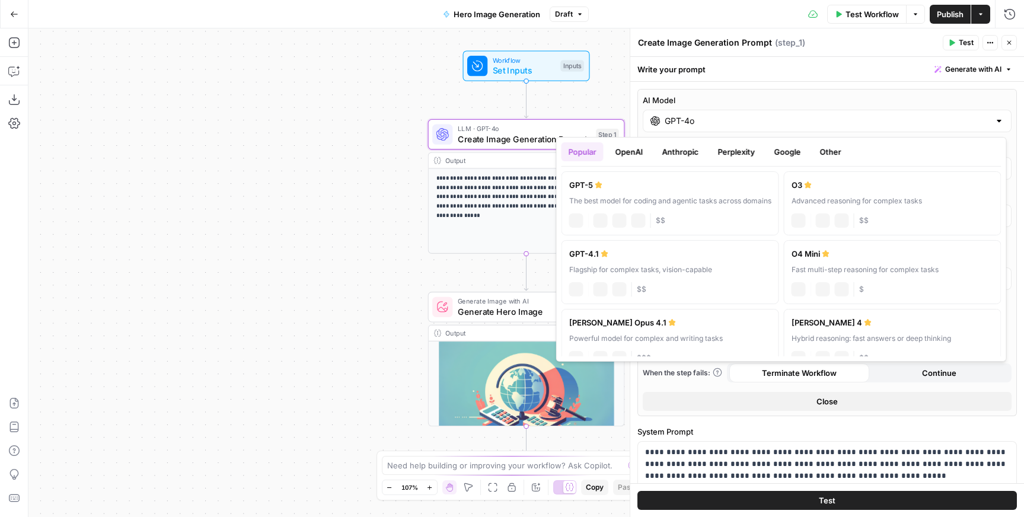
click at [701, 124] on input "GPT-4o" at bounding box center [827, 121] width 325 height 12
click at [636, 154] on button "OpenAI" at bounding box center [629, 151] width 42 height 19
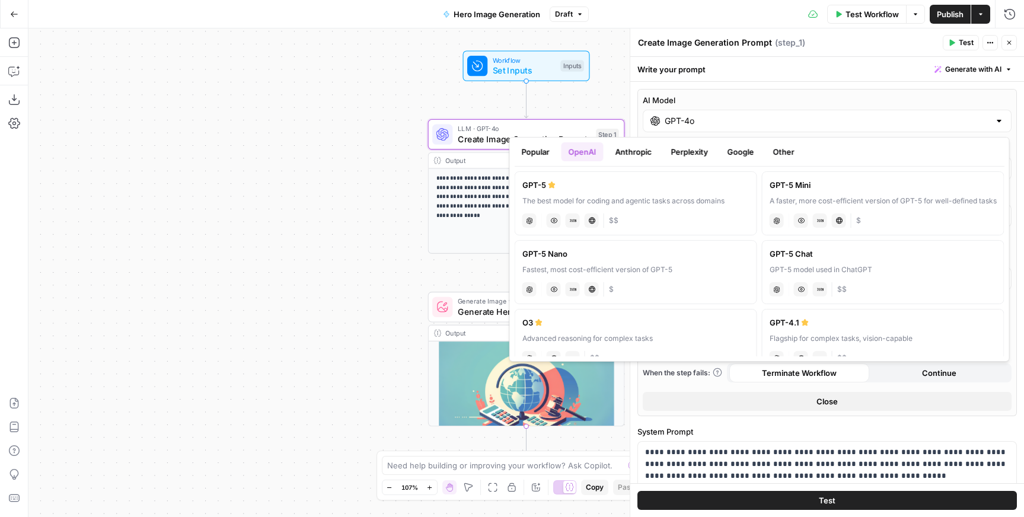
click at [544, 149] on button "Popular" at bounding box center [536, 151] width 42 height 19
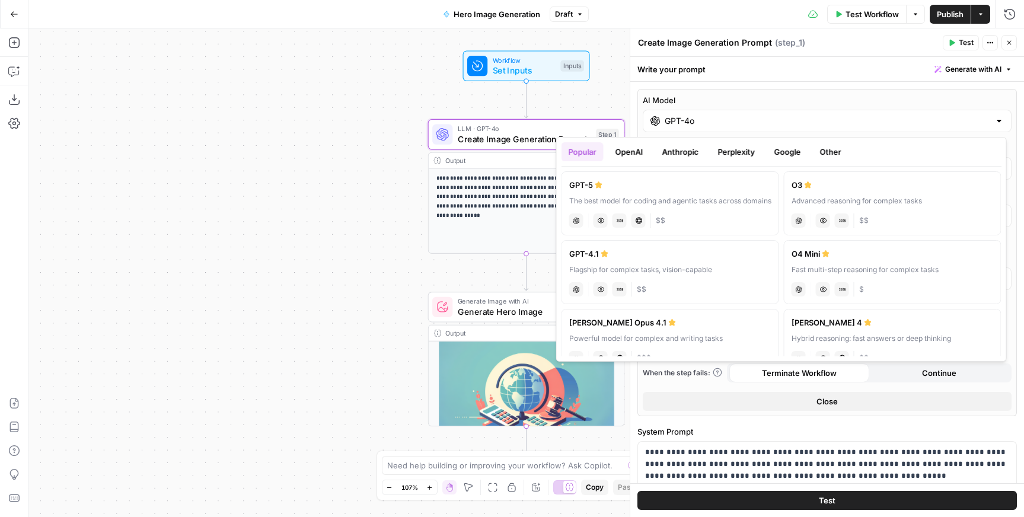
click at [624, 149] on button "OpenAI" at bounding box center [629, 151] width 42 height 19
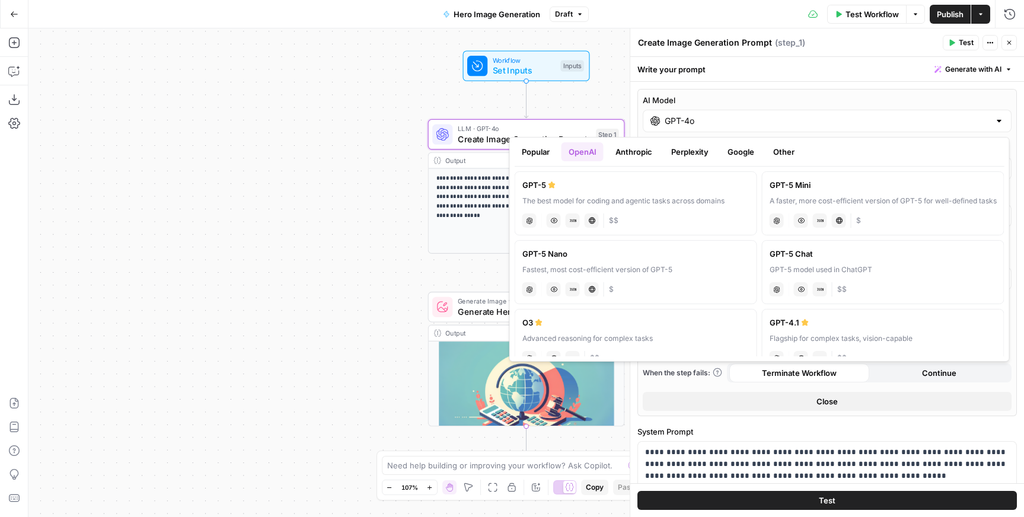
click at [540, 160] on button "Popular" at bounding box center [536, 151] width 42 height 19
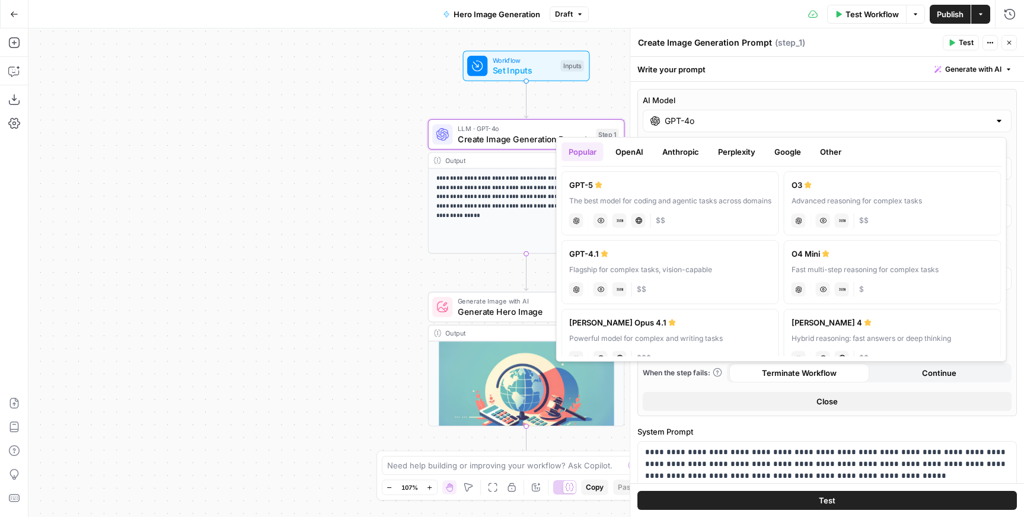
click at [324, 194] on div "**********" at bounding box center [526, 272] width 996 height 489
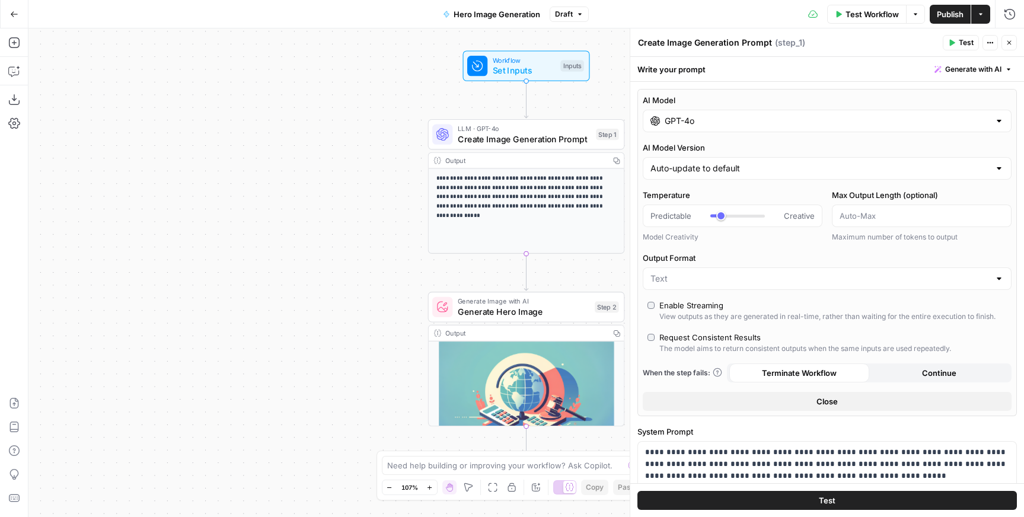
click at [1009, 42] on icon "button" at bounding box center [1009, 43] width 4 height 4
